Goal: Find specific page/section: Find specific page/section

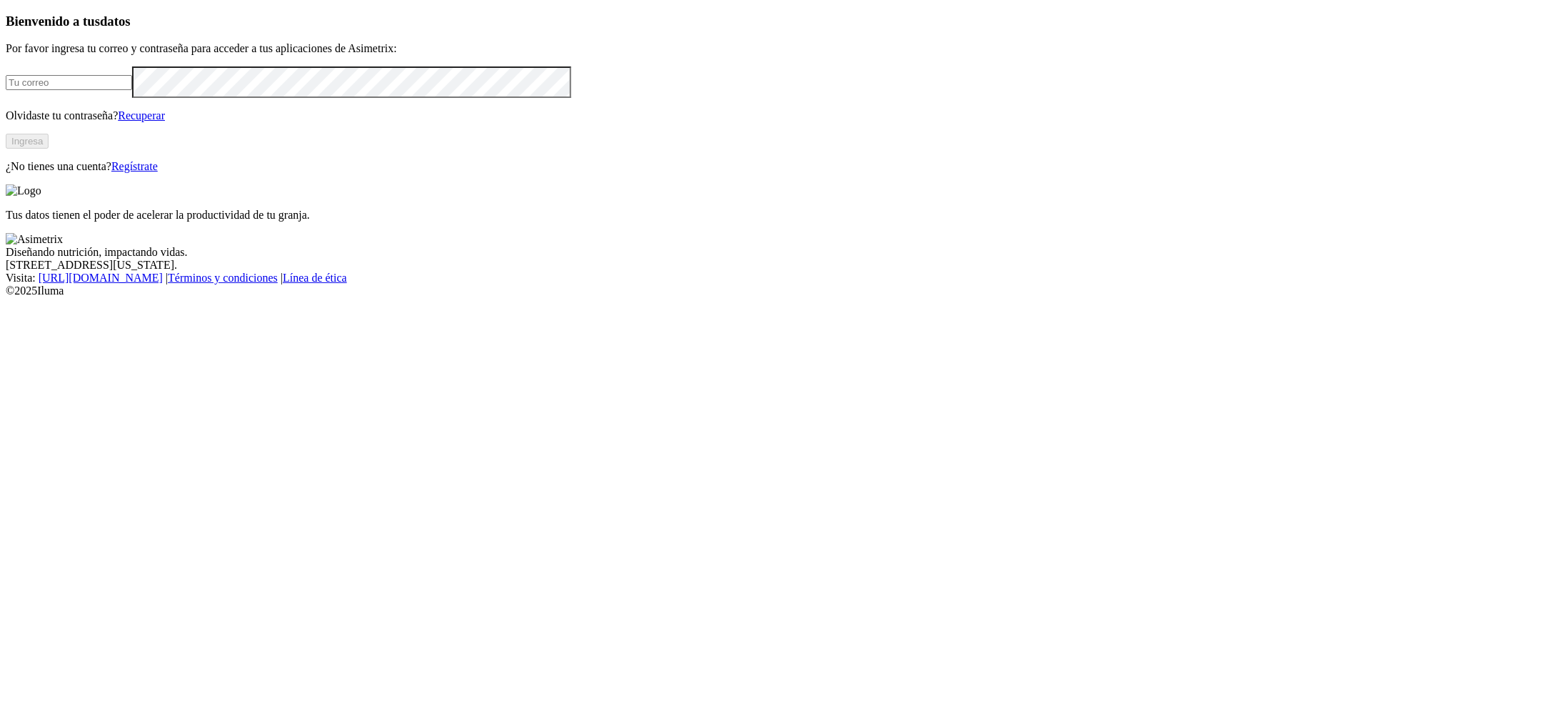
type input "[PERSON_NAME][EMAIL_ADDRESS][PERSON_NAME][DOMAIN_NAME]"
click at [49, 149] on button "Ingresa" at bounding box center [27, 141] width 43 height 15
